Goal: Information Seeking & Learning: Learn about a topic

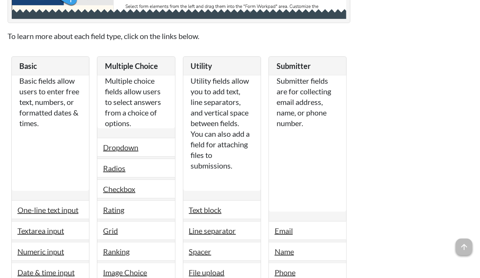
scroll to position [1295, 0]
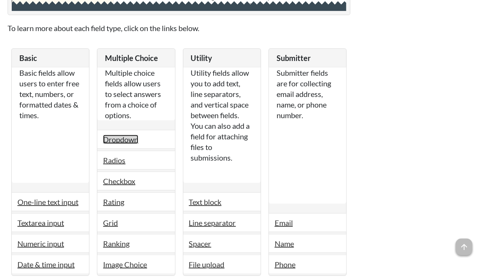
click at [129, 136] on link "Dropdown" at bounding box center [120, 139] width 35 height 9
click at [129, 135] on link "Dropdown" at bounding box center [120, 139] width 35 height 9
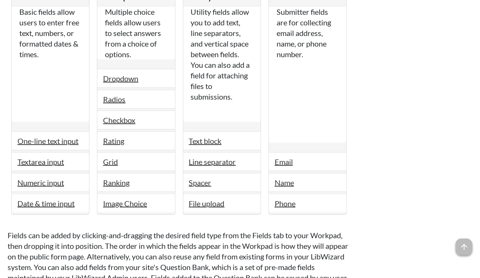
scroll to position [1357, 0]
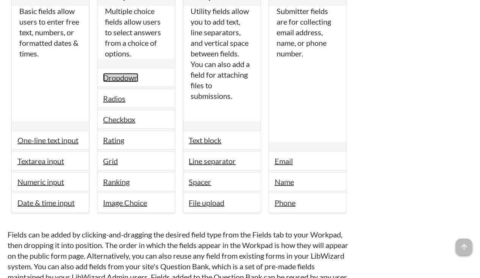
click at [127, 73] on link "Dropdown" at bounding box center [120, 77] width 35 height 9
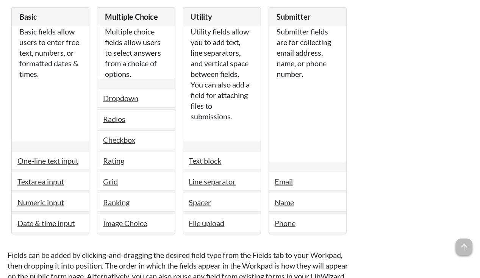
scroll to position [1348, 0]
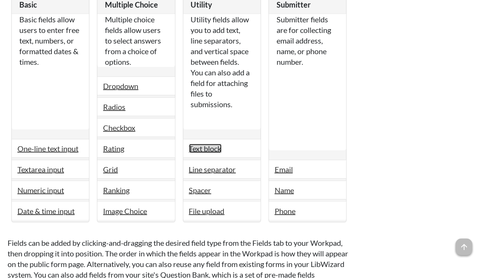
click at [208, 144] on link "Text block" at bounding box center [205, 148] width 33 height 9
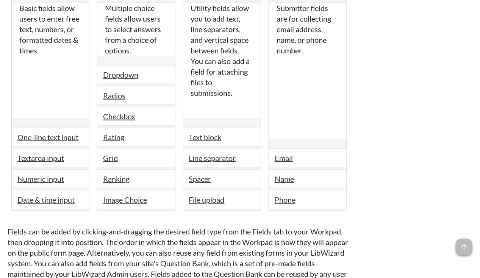
scroll to position [1361, 0]
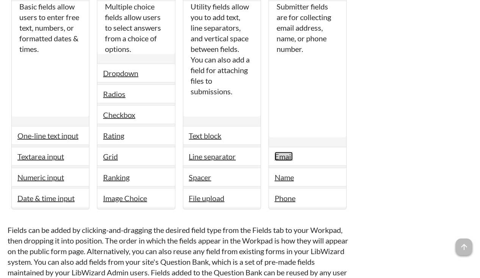
click at [290, 152] on link "Email" at bounding box center [284, 156] width 18 height 9
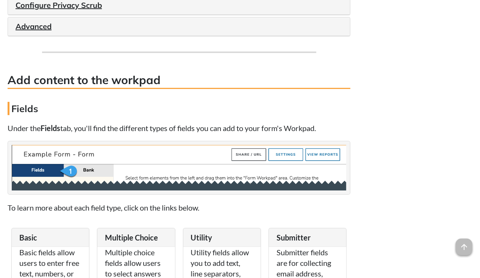
scroll to position [1116, 0]
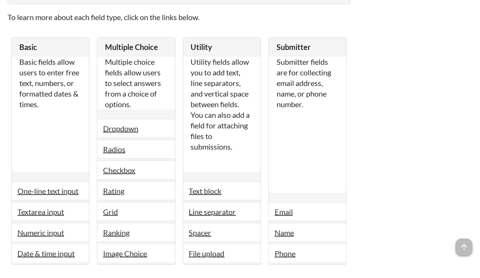
scroll to position [1307, 0]
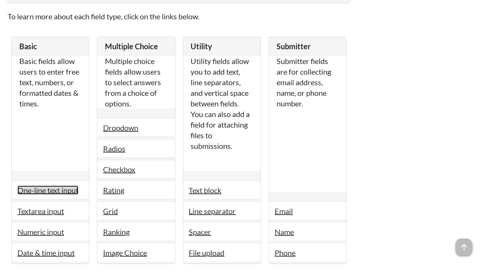
click at [58, 186] on link "One-line text input" at bounding box center [47, 190] width 61 height 9
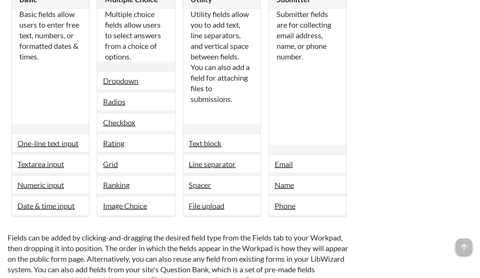
scroll to position [1355, 0]
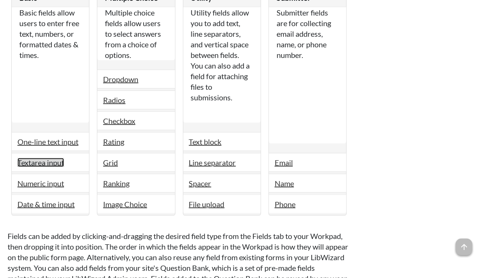
click at [57, 158] on link "Textarea input" at bounding box center [40, 162] width 47 height 9
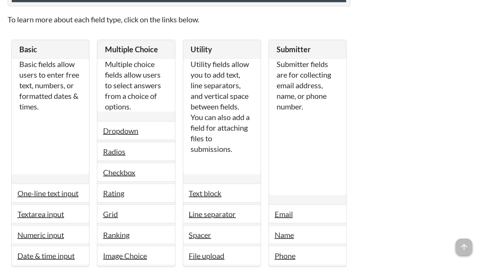
scroll to position [1303, 0]
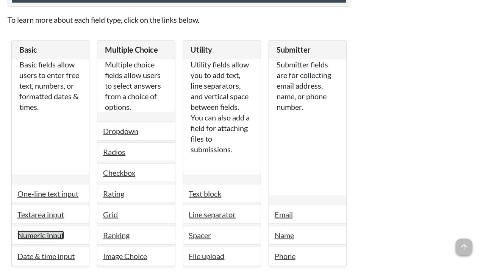
click at [51, 231] on link "Numeric input" at bounding box center [40, 235] width 47 height 9
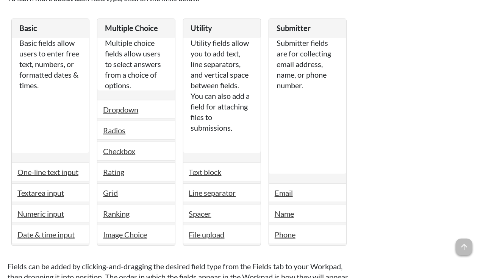
scroll to position [1325, 0]
click at [53, 230] on link "Date & time input" at bounding box center [45, 234] width 57 height 9
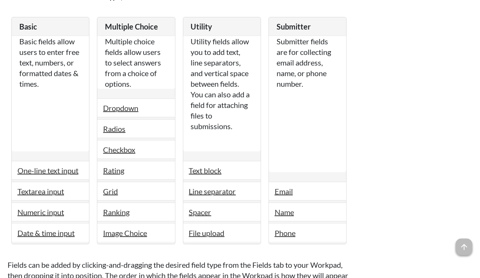
scroll to position [1326, 0]
click at [117, 106] on link "Dropdown" at bounding box center [120, 108] width 35 height 9
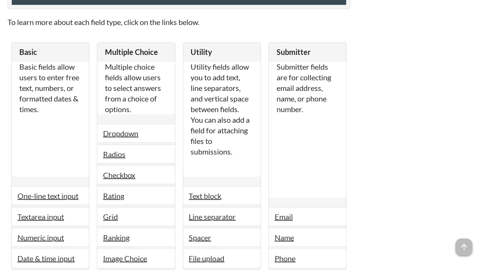
scroll to position [1303, 0]
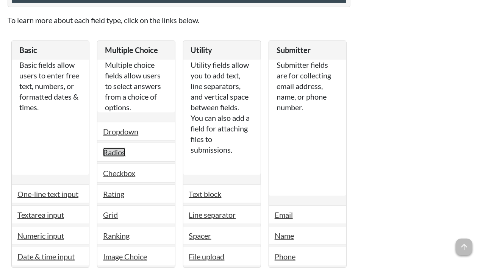
click at [111, 148] on link "Radios" at bounding box center [114, 152] width 22 height 9
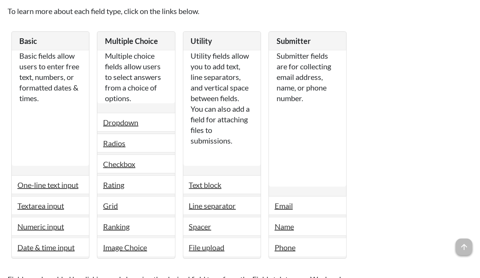
scroll to position [1312, 0]
click at [117, 159] on link "Checkbox" at bounding box center [119, 163] width 32 height 9
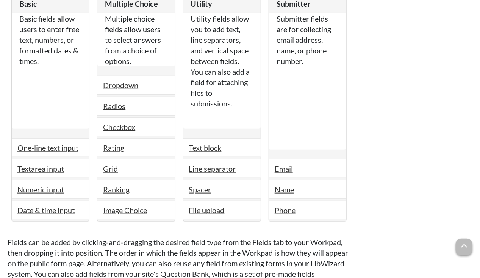
scroll to position [1350, 0]
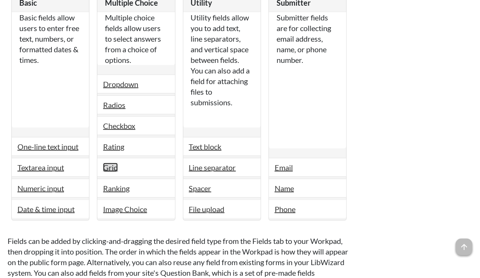
click at [114, 163] on link "Grid" at bounding box center [110, 167] width 15 height 9
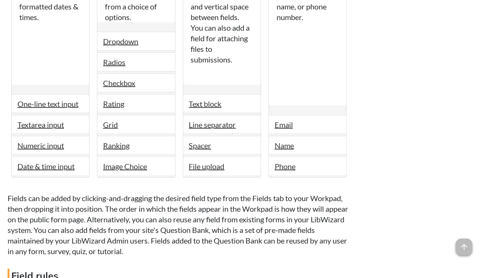
scroll to position [1393, 0]
click at [120, 141] on link "Ranking" at bounding box center [116, 145] width 27 height 9
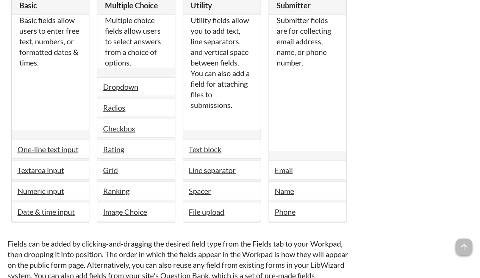
scroll to position [1357, 0]
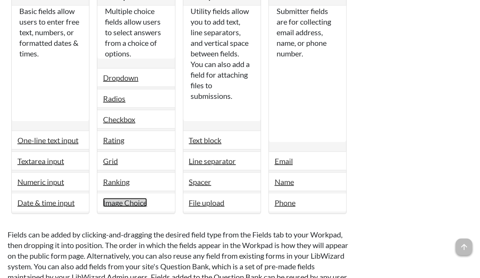
click at [123, 198] on link "Image Choice" at bounding box center [125, 202] width 44 height 9
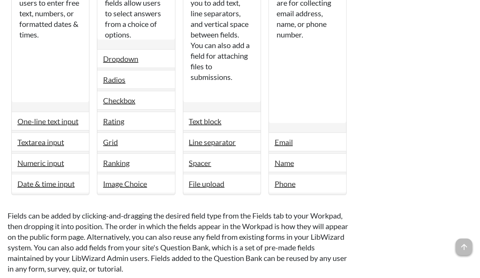
scroll to position [1380, 0]
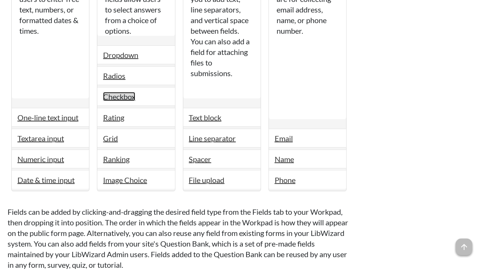
click at [132, 94] on link "Checkbox" at bounding box center [119, 96] width 32 height 9
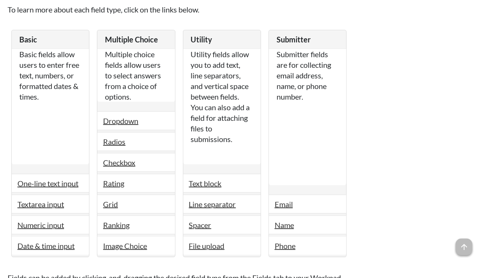
scroll to position [1313, 0]
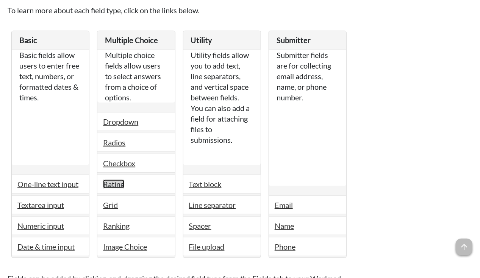
click at [118, 180] on link "Rating" at bounding box center [113, 184] width 21 height 9
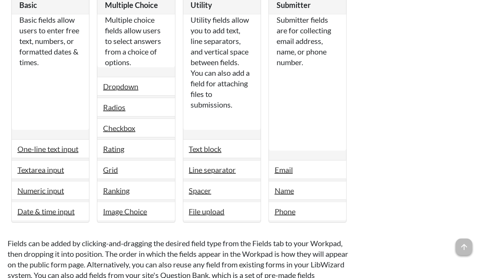
scroll to position [1349, 0]
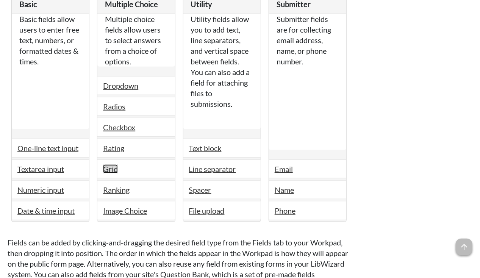
click at [114, 165] on link "Grid" at bounding box center [110, 169] width 15 height 9
click at [121, 206] on link "Image Choice" at bounding box center [125, 210] width 44 height 9
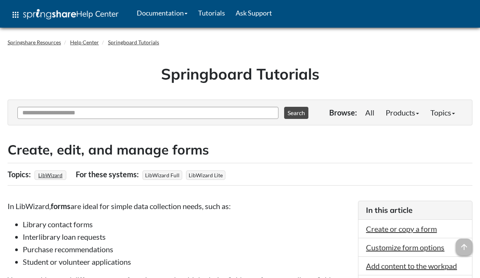
scroll to position [1349, 0]
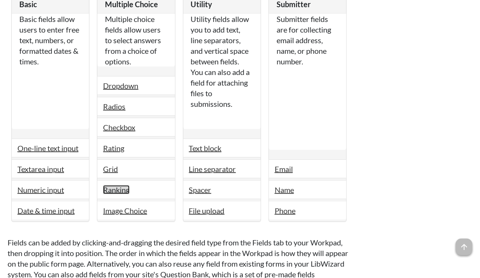
click at [117, 185] on link "Ranking" at bounding box center [116, 189] width 27 height 9
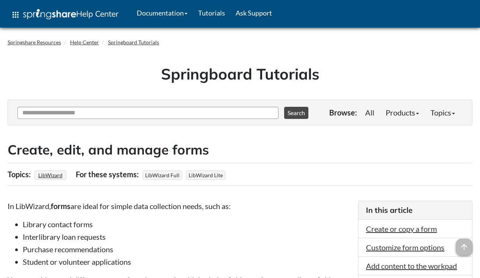
scroll to position [1349, 0]
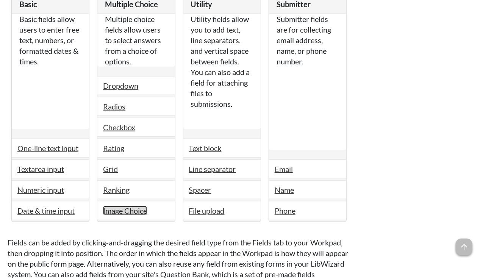
click at [125, 206] on link "Image Choice" at bounding box center [125, 210] width 44 height 9
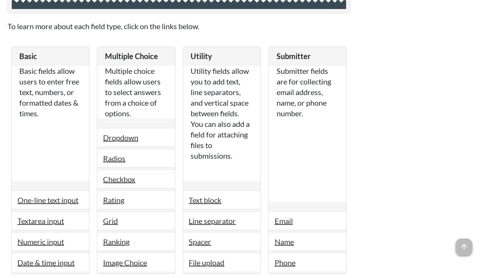
scroll to position [1300, 0]
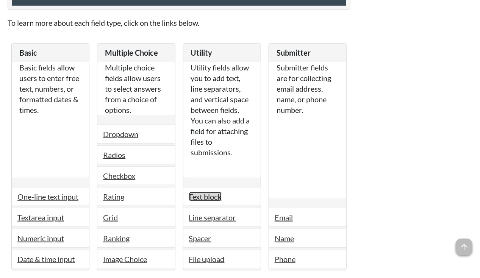
click at [202, 193] on link "Text block" at bounding box center [205, 196] width 33 height 9
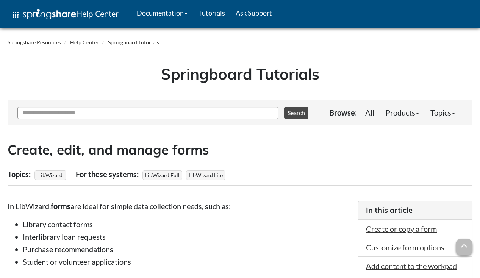
scroll to position [1346, 0]
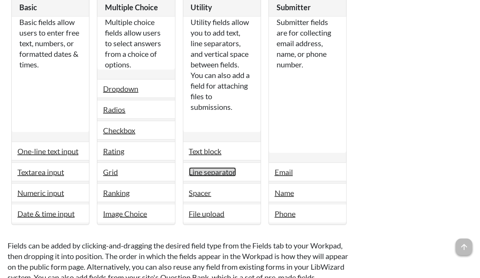
click at [212, 169] on link "Line separator" at bounding box center [212, 172] width 47 height 9
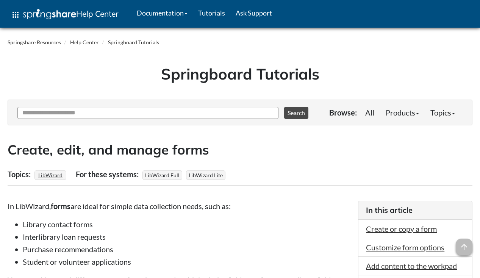
scroll to position [1346, 0]
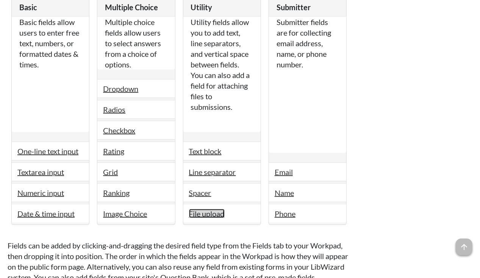
click at [196, 209] on link "File upload" at bounding box center [207, 213] width 36 height 9
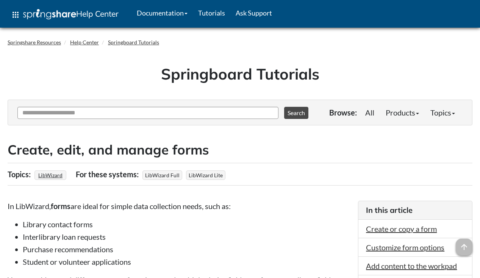
scroll to position [1346, 0]
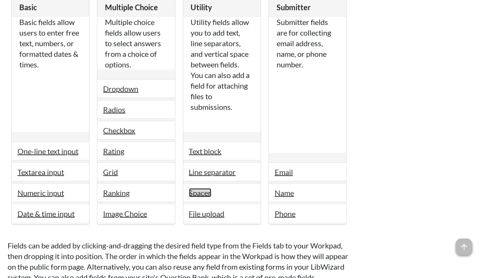
click at [199, 188] on link "Spacer" at bounding box center [200, 192] width 22 height 9
